Goal: Communication & Community: Connect with others

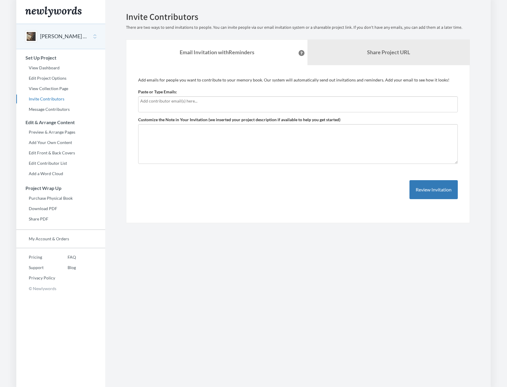
click at [188, 105] on div at bounding box center [298, 104] width 320 height 16
type input "[PERSON_NAME][EMAIL_ADDRESS][DOMAIN_NAME]"
drag, startPoint x: 194, startPoint y: 102, endPoint x: 118, endPoint y: 104, distance: 75.3
click at [118, 104] on div "Emails have been sent! Invite Contributors There are two ways to send invitatio…" at bounding box center [298, 117] width 362 height 211
click at [348, 43] on link "Share Project URL" at bounding box center [388, 52] width 162 height 25
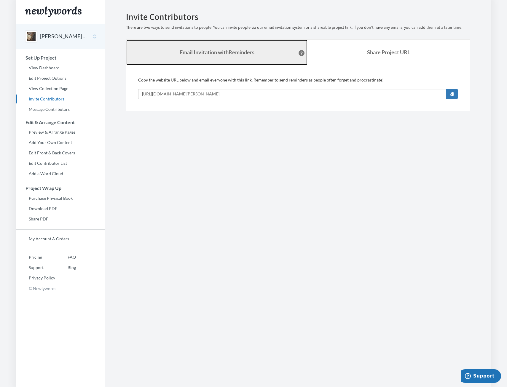
click at [235, 52] on strong "Email Invitation with Reminders" at bounding box center [217, 52] width 75 height 7
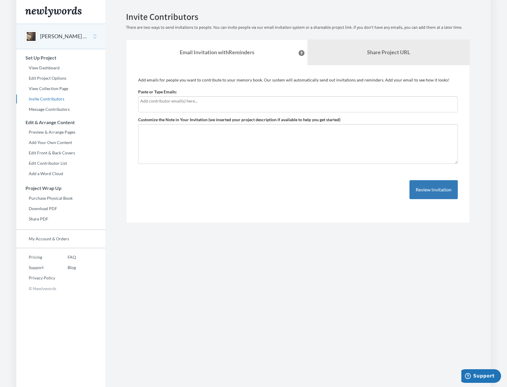
click at [201, 104] on input "text" at bounding box center [297, 101] width 315 height 7
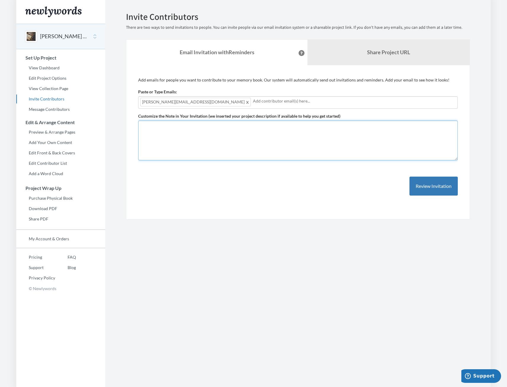
click at [180, 138] on textarea "Customize the Note in Your Invitation (we inserted your project description if …" at bounding box center [298, 141] width 320 height 40
type textarea "[PERSON_NAME], Plese let me know if you can see all the pages. [PERSON_NAME]"
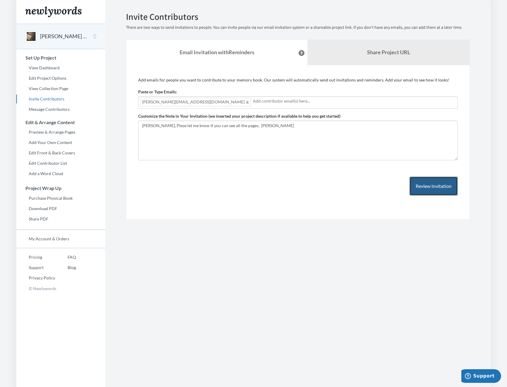
click at [435, 186] on button "Review Invitation" at bounding box center [433, 186] width 48 height 19
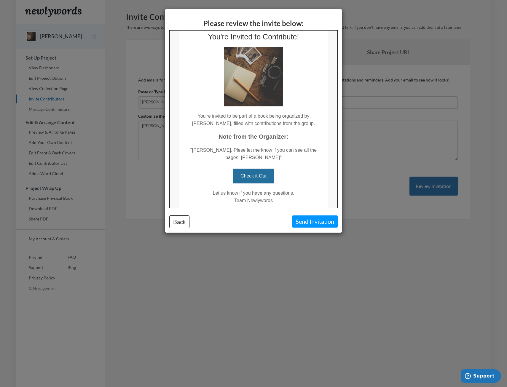
scroll to position [30, 0]
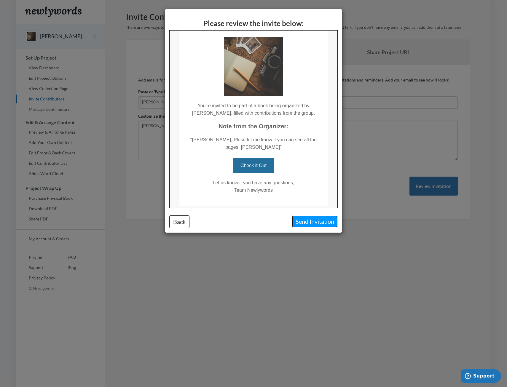
click at [318, 221] on button "Send Invitation" at bounding box center [315, 222] width 46 height 12
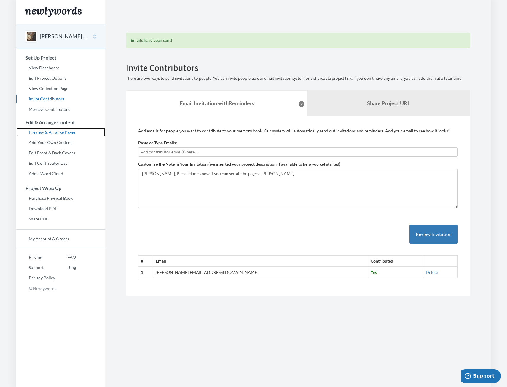
click at [42, 131] on link "Preview & Arrange Pages" at bounding box center [60, 132] width 89 height 9
